Goal: Task Accomplishment & Management: Manage account settings

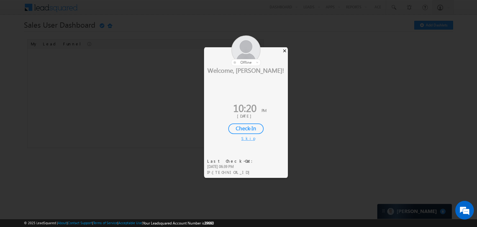
click at [282, 50] on div "×" at bounding box center [284, 50] width 7 height 7
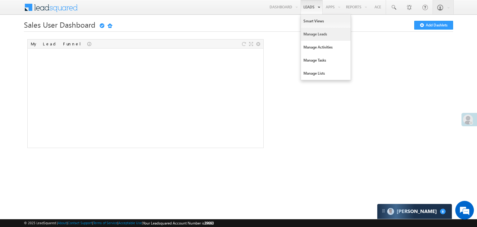
click at [312, 32] on link "Manage Leads" at bounding box center [326, 34] width 50 height 13
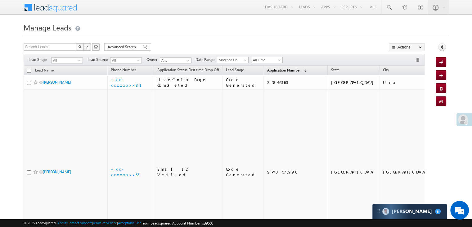
click at [267, 69] on span "Application Number" at bounding box center [284, 70] width 34 height 5
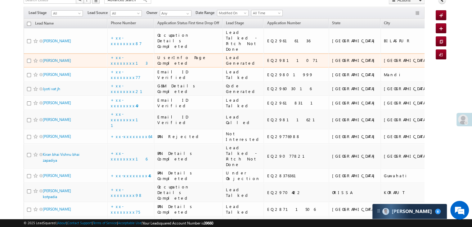
scroll to position [93, 0]
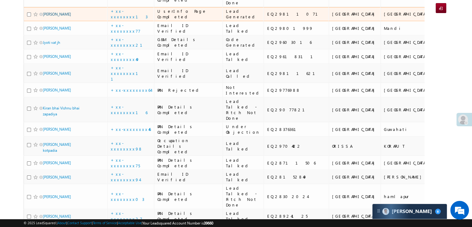
click at [48, 16] on link "[PERSON_NAME]" at bounding box center [57, 14] width 28 height 5
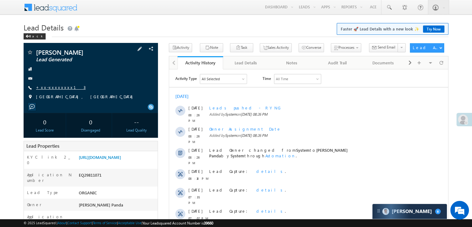
click at [51, 88] on link "+xx-xxxxxxxx13" at bounding box center [61, 86] width 50 height 5
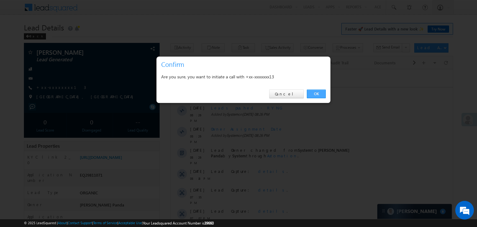
click at [318, 93] on link "OK" at bounding box center [316, 93] width 19 height 9
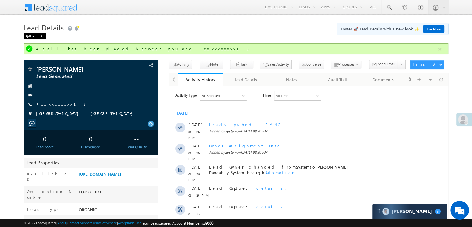
click at [32, 37] on div "Back" at bounding box center [35, 36] width 22 height 6
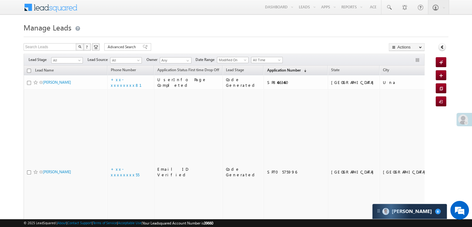
click at [267, 71] on span "Application Number" at bounding box center [284, 70] width 34 height 5
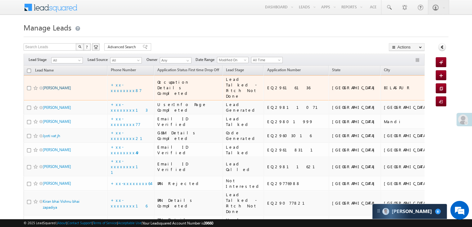
click at [47, 90] on link "[PERSON_NAME]" at bounding box center [57, 87] width 28 height 5
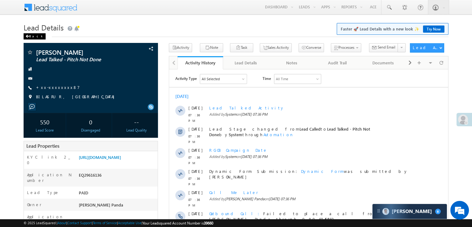
click at [33, 36] on div "Back" at bounding box center [35, 36] width 22 height 6
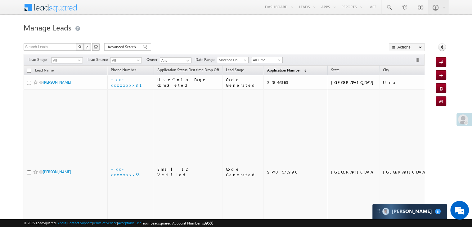
click at [274, 68] on span "Application Number" at bounding box center [284, 70] width 34 height 5
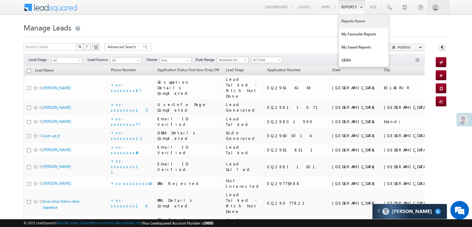
click at [348, 22] on link "Reports Home" at bounding box center [364, 21] width 50 height 13
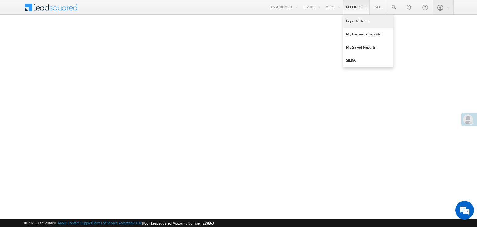
click at [360, 23] on link "Reports Home" at bounding box center [368, 21] width 50 height 13
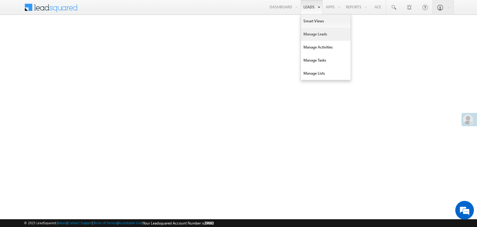
click at [306, 35] on link "Manage Leads" at bounding box center [326, 34] width 50 height 13
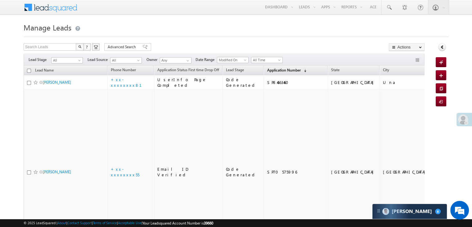
click at [274, 72] on span "Application Number" at bounding box center [284, 70] width 34 height 5
